Goal: Information Seeking & Learning: Learn about a topic

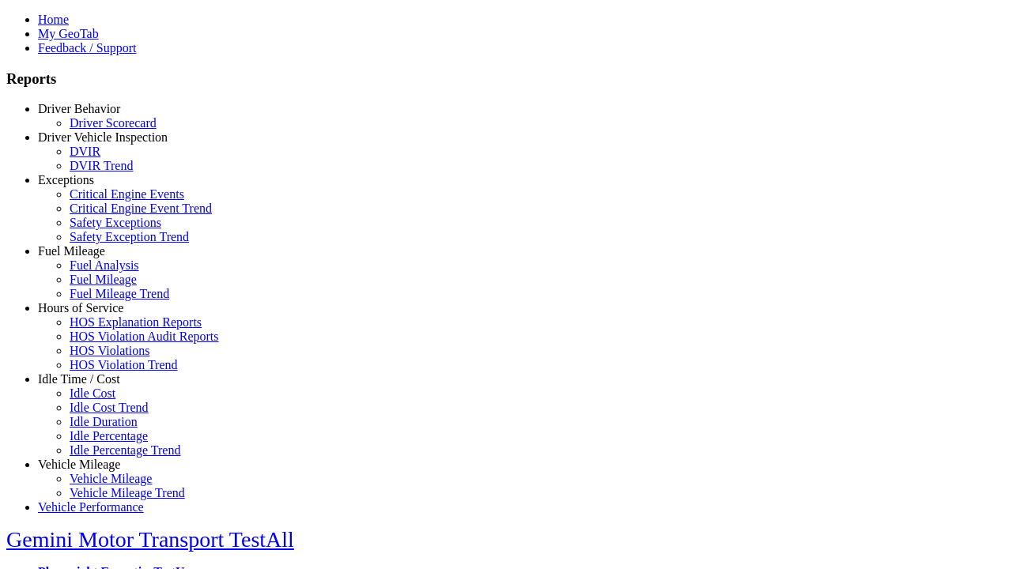
click at [91, 386] on link "Idle Time / Cost" at bounding box center [79, 378] width 82 height 13
click at [103, 414] on link "Idle Cost Trend" at bounding box center [109, 407] width 79 height 13
select select
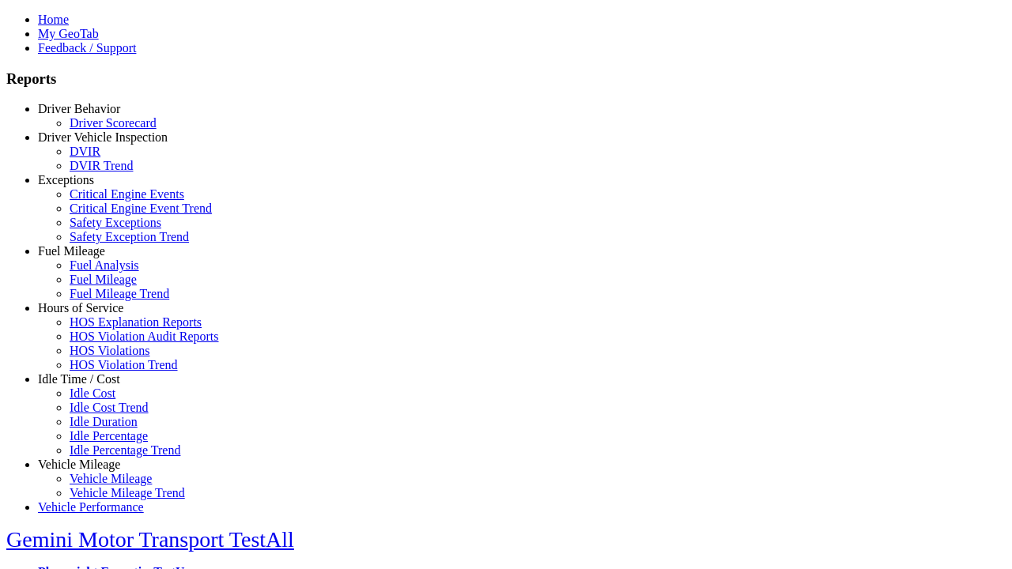
select select
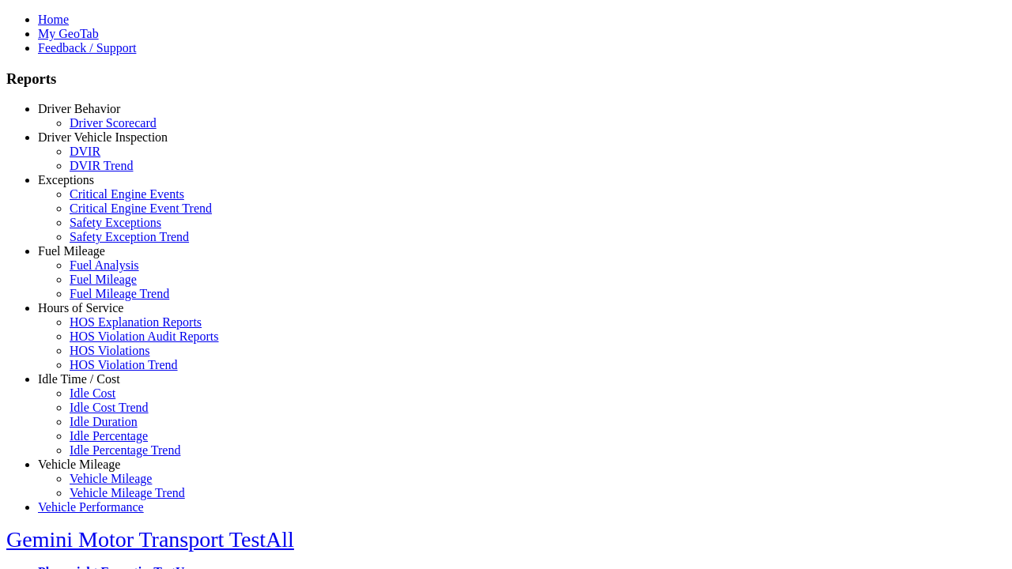
select select
